Goal: Task Accomplishment & Management: Manage account settings

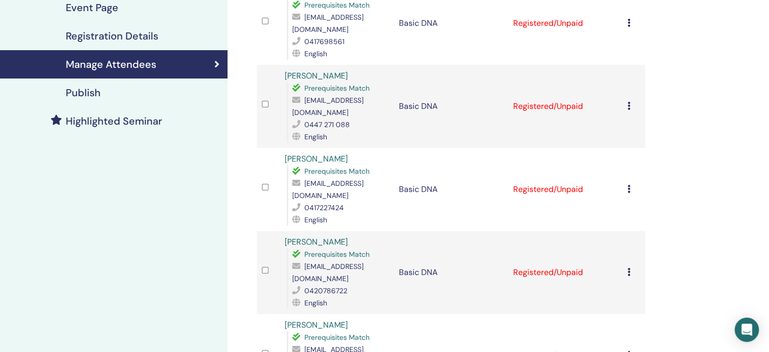
scroll to position [84, 0]
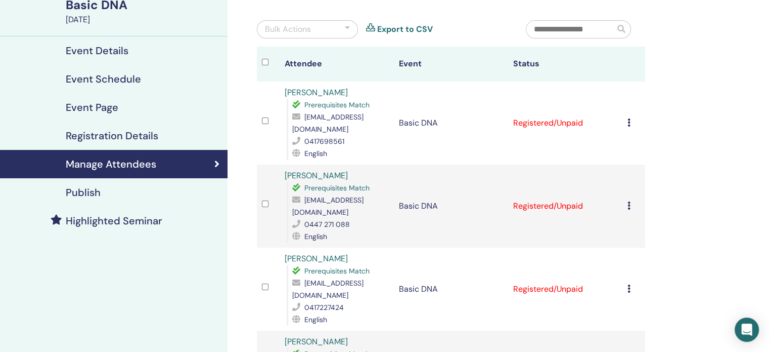
click at [629, 122] on icon at bounding box center [629, 122] width 3 height 8
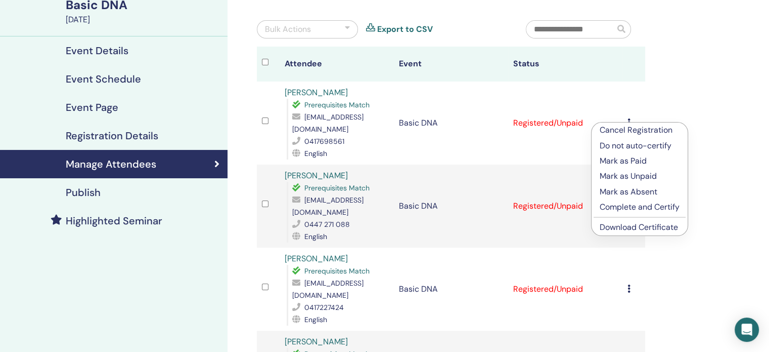
click at [625, 206] on p "Complete and Certify" at bounding box center [640, 207] width 80 height 12
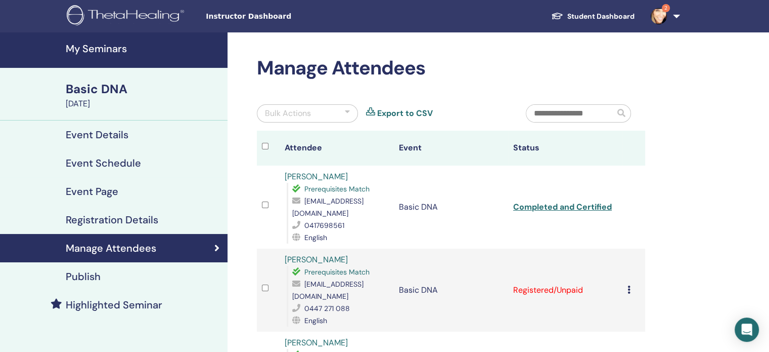
click at [628, 285] on icon at bounding box center [629, 289] width 3 height 8
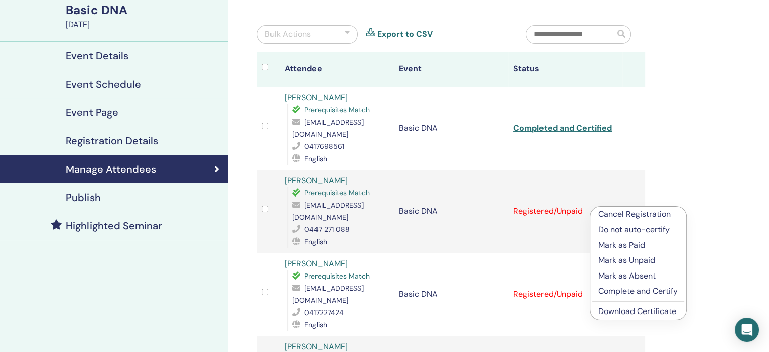
scroll to position [111, 0]
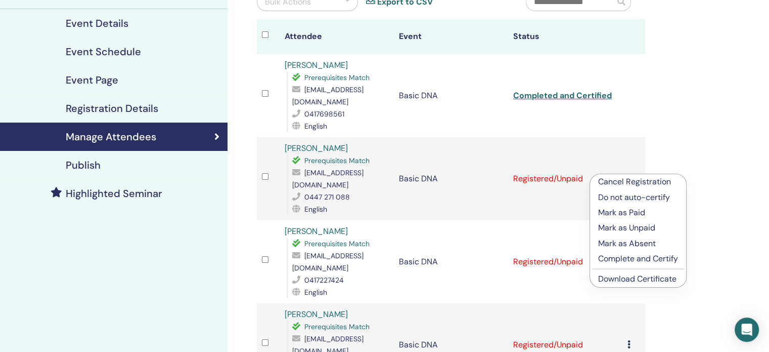
click at [649, 258] on p "Complete and Certify" at bounding box center [638, 258] width 80 height 12
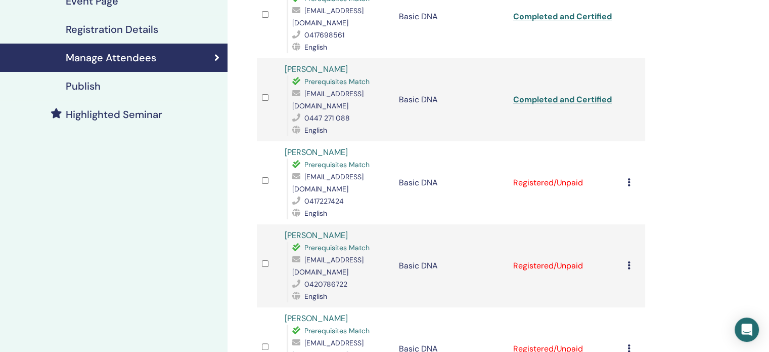
scroll to position [195, 0]
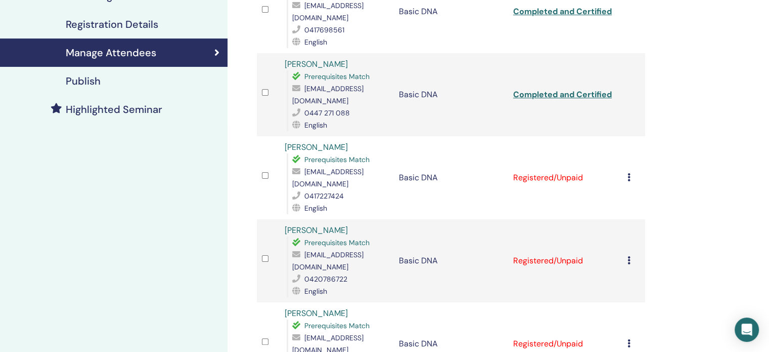
click at [630, 173] on icon at bounding box center [629, 177] width 3 height 8
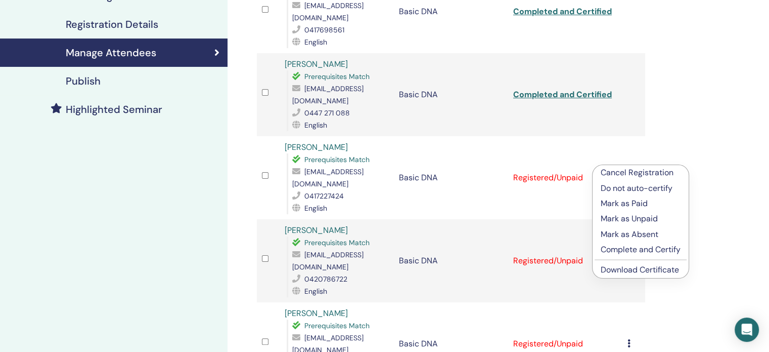
click at [620, 250] on p "Complete and Certify" at bounding box center [641, 249] width 80 height 12
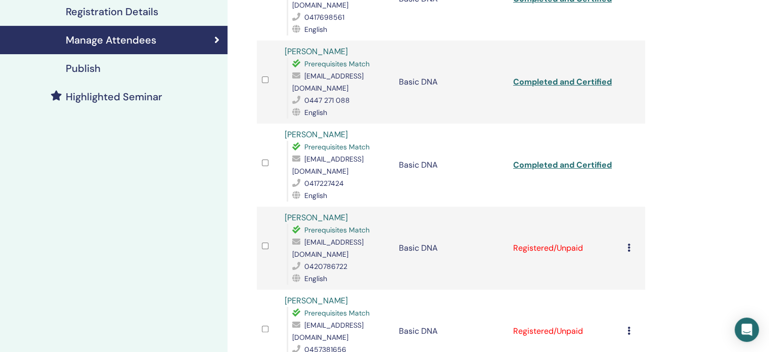
scroll to position [215, 0]
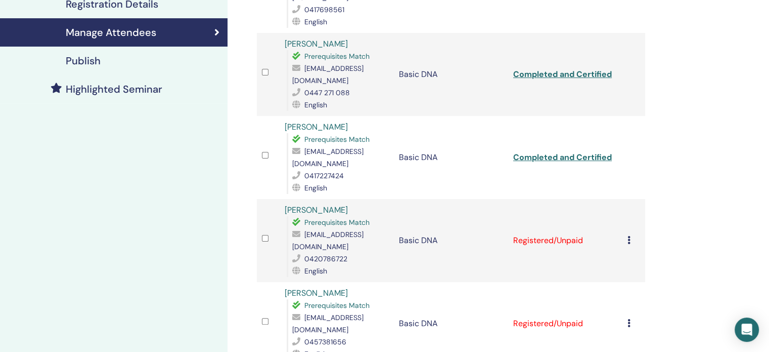
click at [629, 236] on icon at bounding box center [629, 240] width 3 height 8
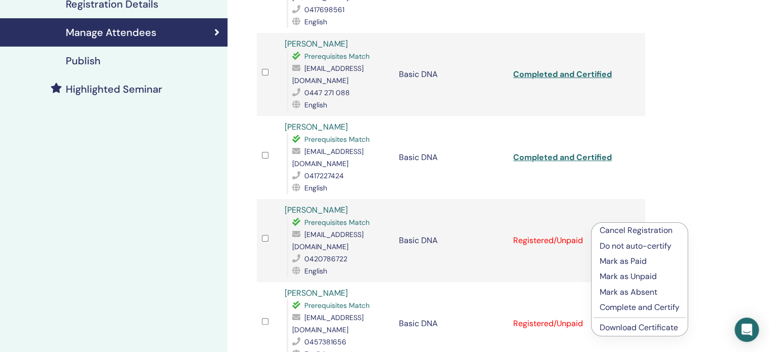
click at [621, 308] on p "Complete and Certify" at bounding box center [640, 307] width 80 height 12
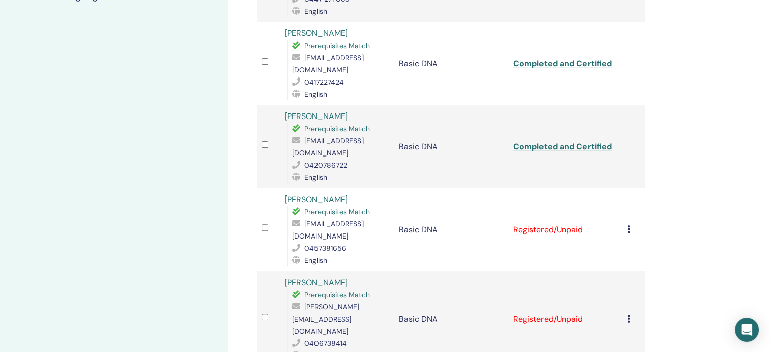
scroll to position [310, 0]
click at [628, 224] on icon at bounding box center [629, 228] width 3 height 8
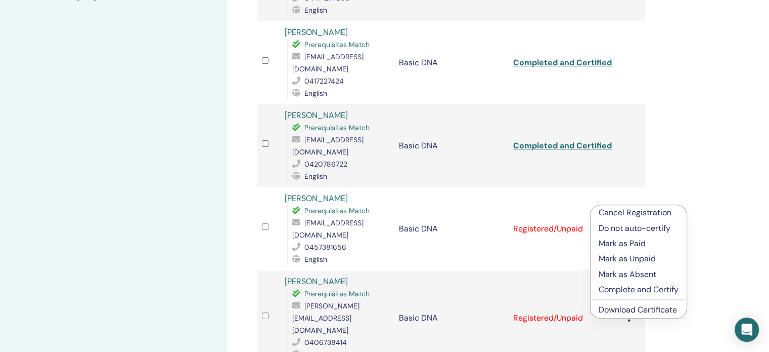
click at [623, 289] on p "Complete and Certify" at bounding box center [639, 289] width 80 height 12
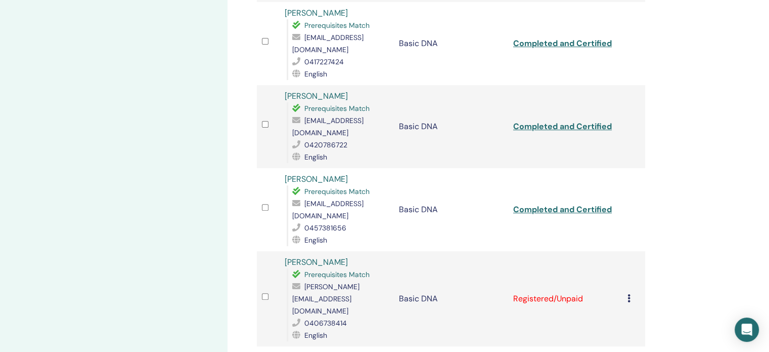
scroll to position [338, 0]
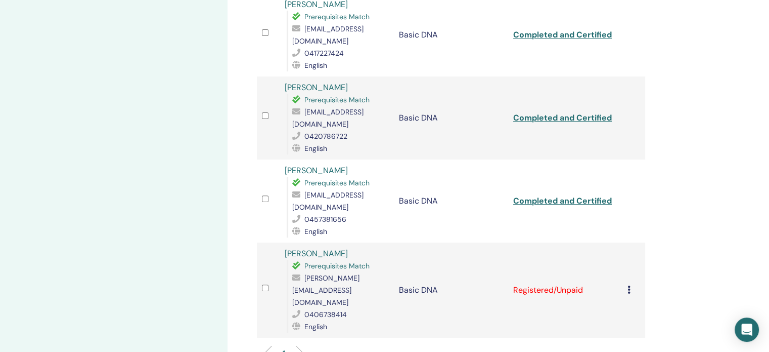
click at [629, 285] on icon at bounding box center [629, 289] width 3 height 8
click at [617, 337] on p "Complete and Certify" at bounding box center [640, 338] width 80 height 12
